Goal: Transaction & Acquisition: Purchase product/service

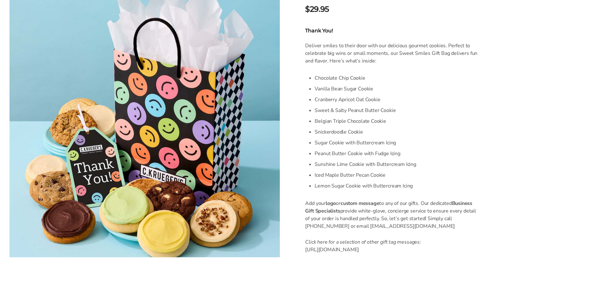
scroll to position [127, 0]
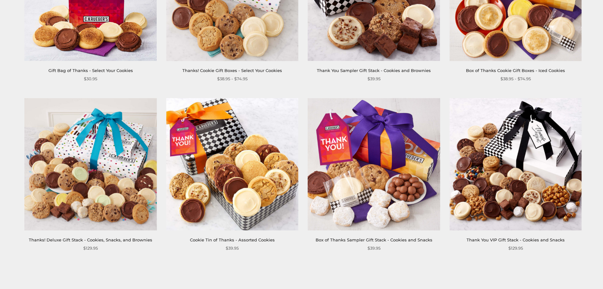
scroll to position [919, 0]
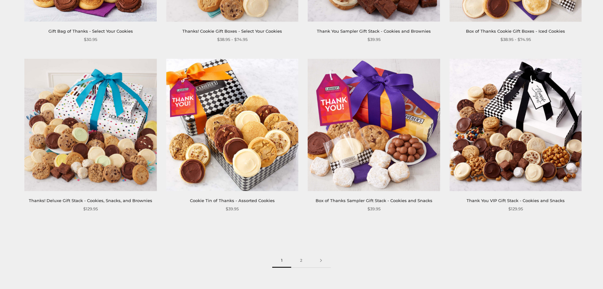
click at [114, 152] on img at bounding box center [91, 125] width 132 height 132
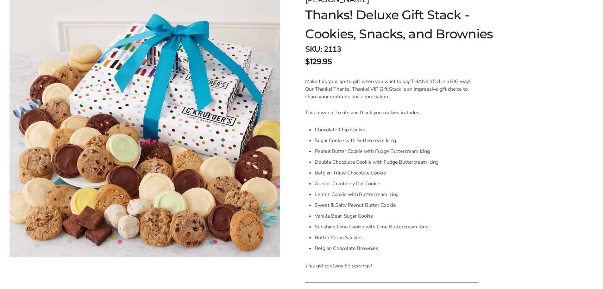
scroll to position [95, 0]
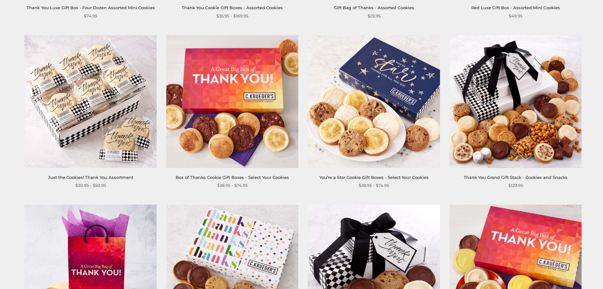
scroll to position [602, 0]
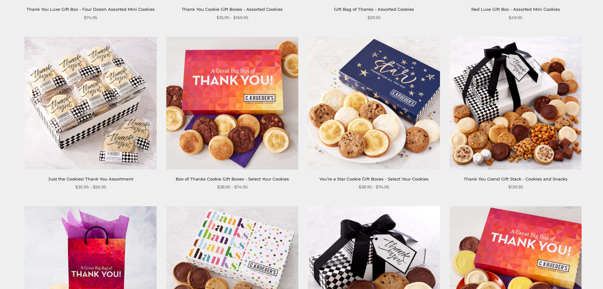
click at [552, 106] on img at bounding box center [516, 103] width 132 height 132
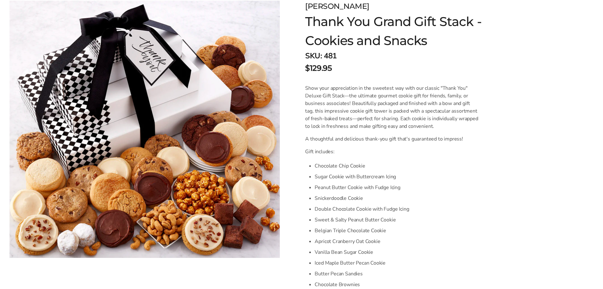
scroll to position [95, 0]
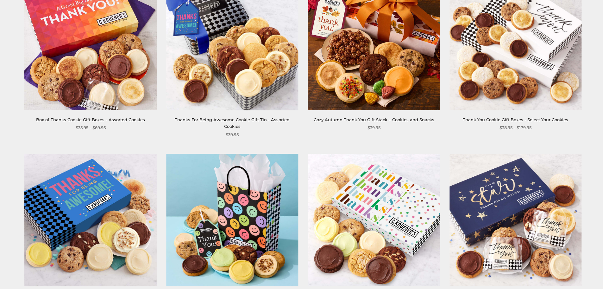
scroll to position [63, 0]
